Goal: Transaction & Acquisition: Purchase product/service

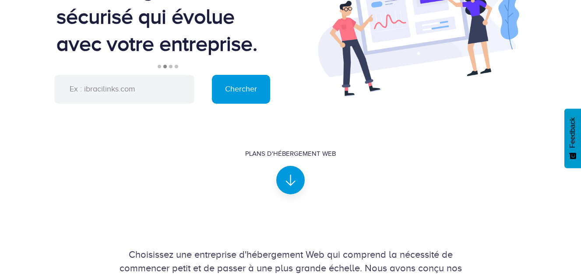
scroll to position [175, 0]
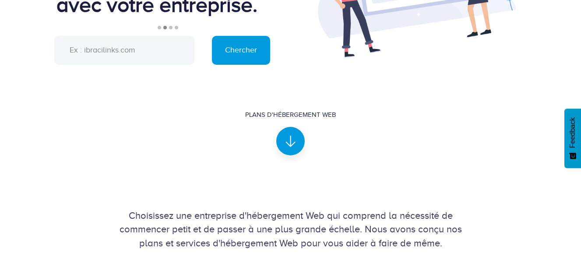
click at [141, 54] on input "text" at bounding box center [124, 50] width 140 height 29
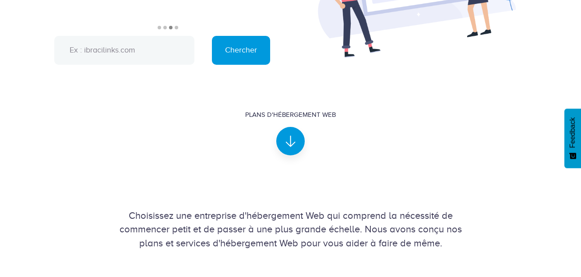
paste input "Ptaandaime"
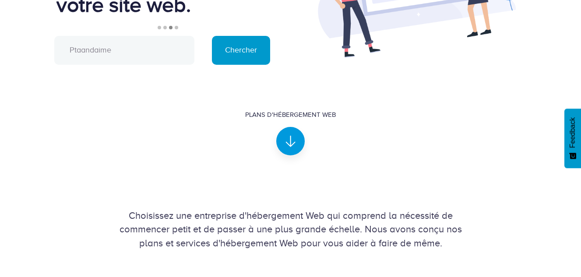
type input "Ptaandaime"
click at [234, 56] on input "Chercher" at bounding box center [241, 50] width 58 height 29
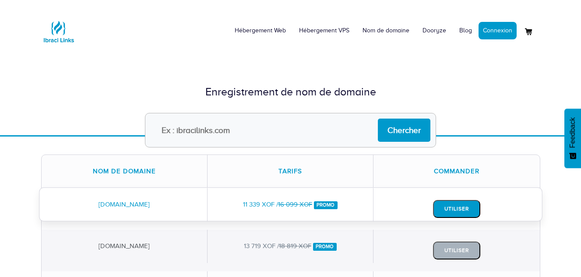
click at [442, 209] on button "Utiliser" at bounding box center [456, 209] width 47 height 18
